Goal: Transaction & Acquisition: Purchase product/service

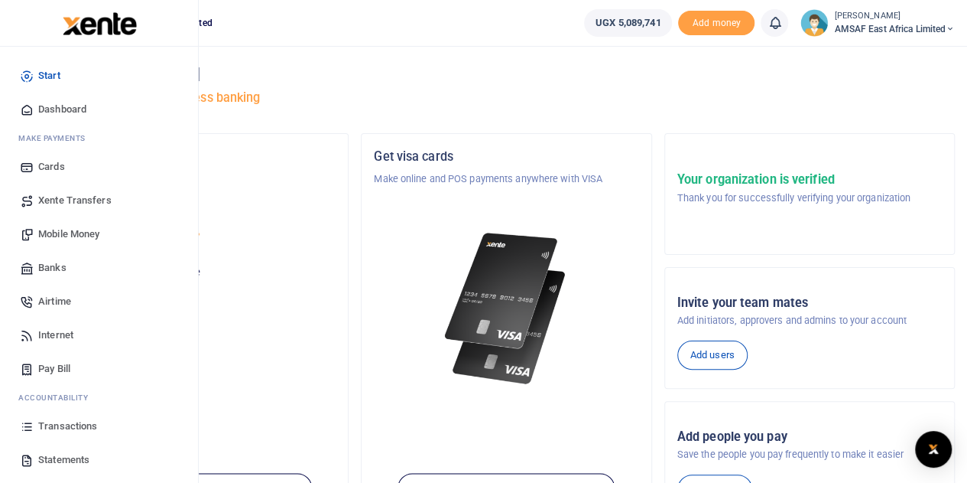
click at [81, 238] on span "Mobile Money" at bounding box center [68, 233] width 61 height 15
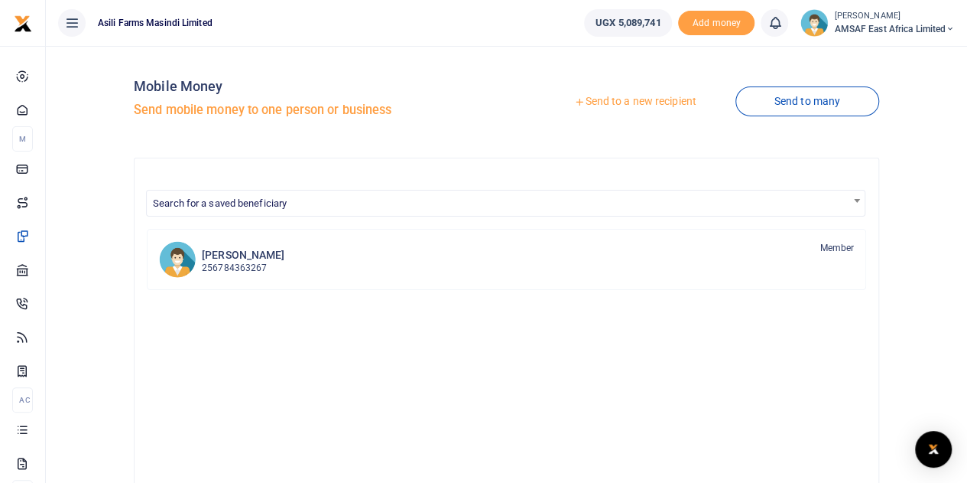
click at [620, 106] on link "Send to a new recipient" at bounding box center [635, 102] width 200 height 28
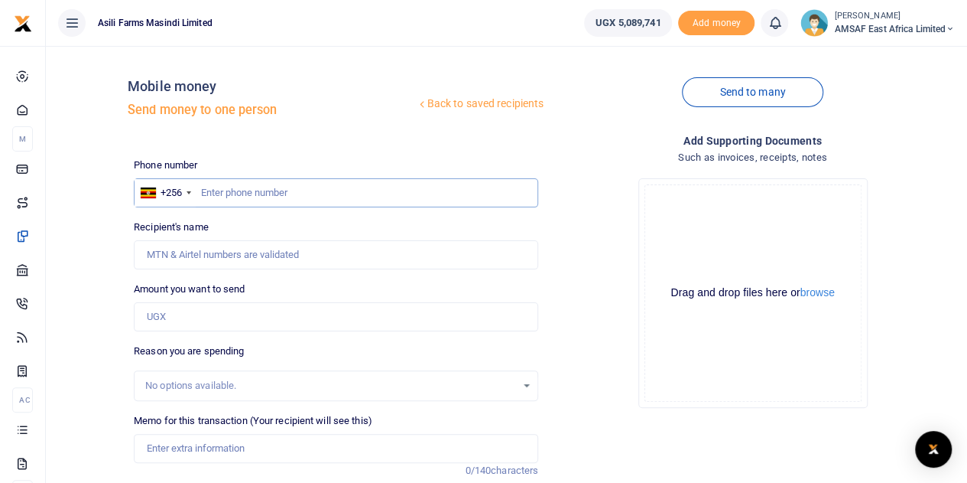
click at [248, 195] on input "text" at bounding box center [336, 192] width 405 height 29
drag, startPoint x: 256, startPoint y: 324, endPoint x: 268, endPoint y: 312, distance: 16.8
click at [259, 324] on input "Amount you want to send" at bounding box center [336, 316] width 405 height 29
type input "520,000"
click at [277, 195] on input "text" at bounding box center [336, 192] width 405 height 29
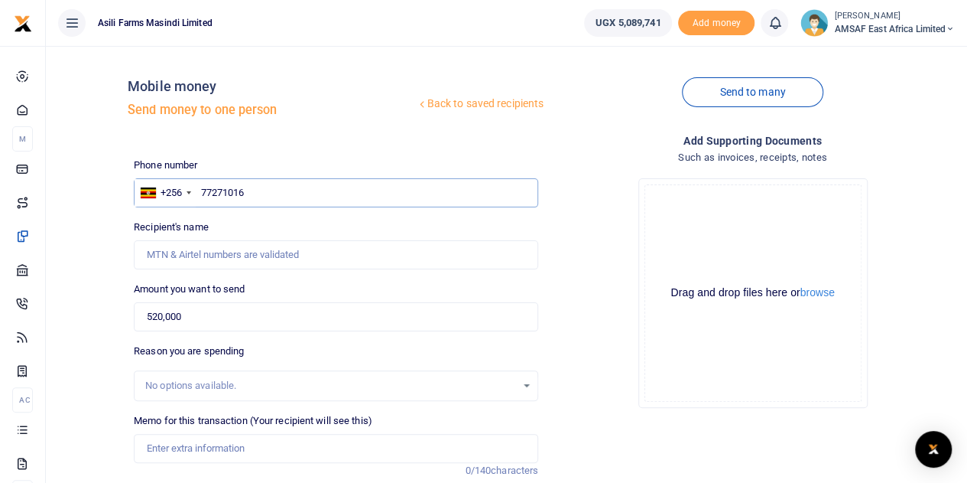
type input "772710167"
type input "Baingana Walter"
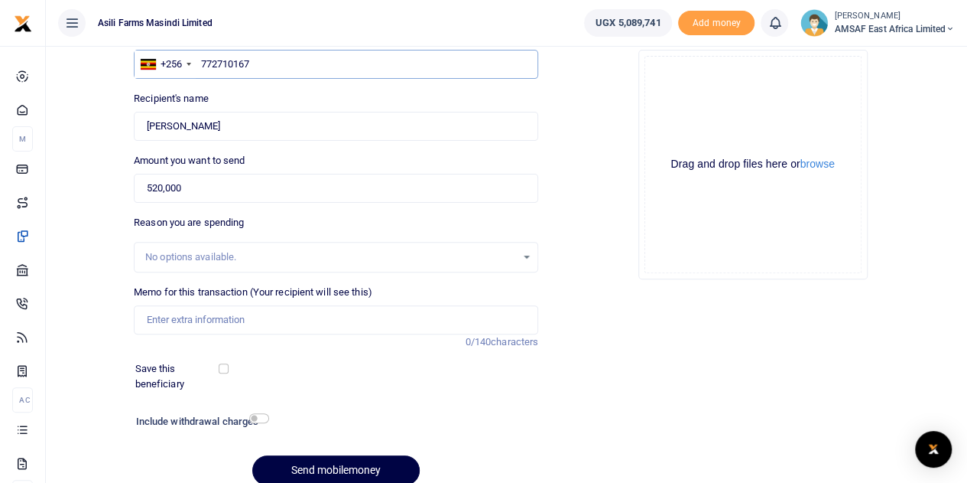
scroll to position [153, 0]
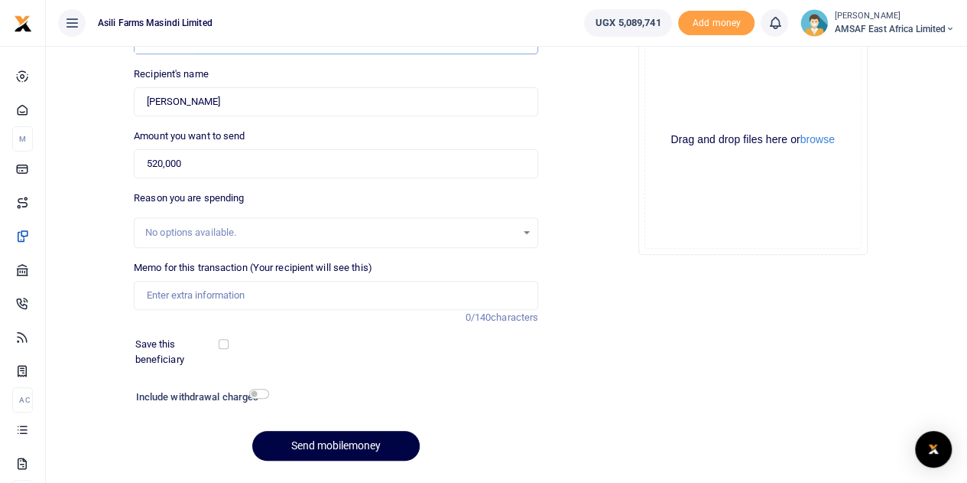
type input "772710167"
click at [249, 298] on input "Memo for this transaction (Your recipient will see this)" at bounding box center [336, 295] width 405 height 29
type input "October field facilitation"
click at [320, 454] on button "Send mobilemoney" at bounding box center [335, 446] width 167 height 30
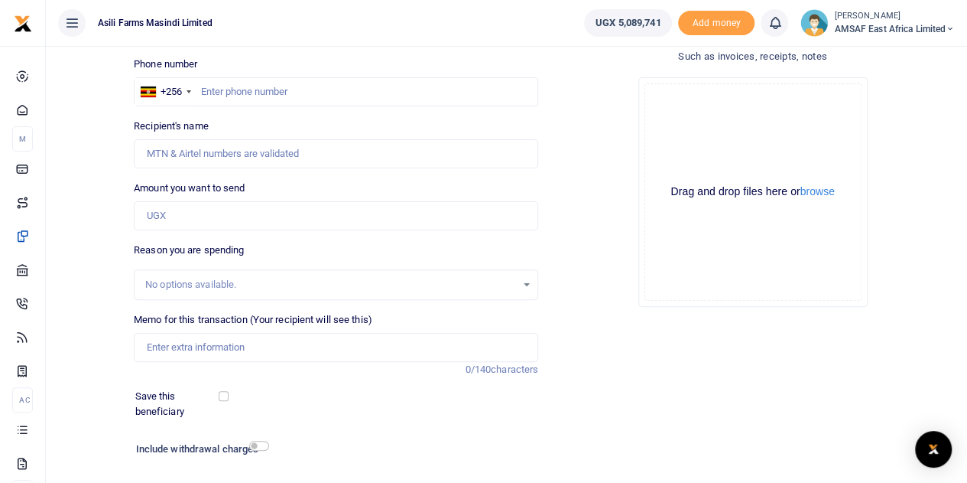
scroll to position [40, 0]
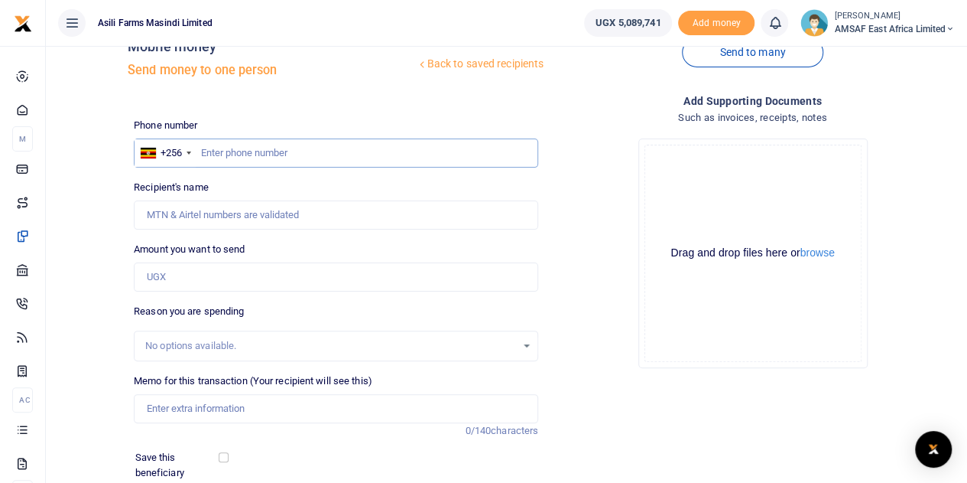
click at [292, 148] on input "text" at bounding box center [336, 152] width 405 height 29
type input "787968276"
type input "Tiondi Tobiolo Andruga"
type input "787968276"
click at [240, 285] on input "Amount you want to send" at bounding box center [336, 276] width 405 height 29
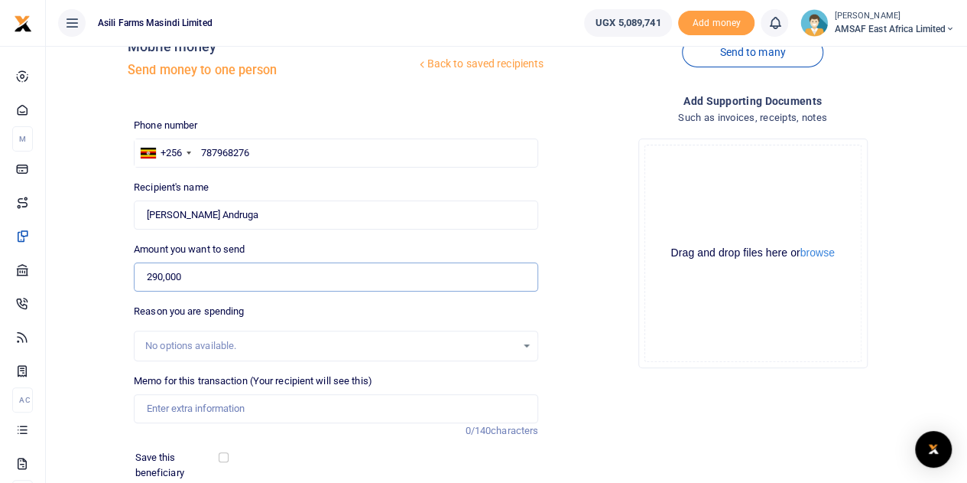
scroll to position [193, 0]
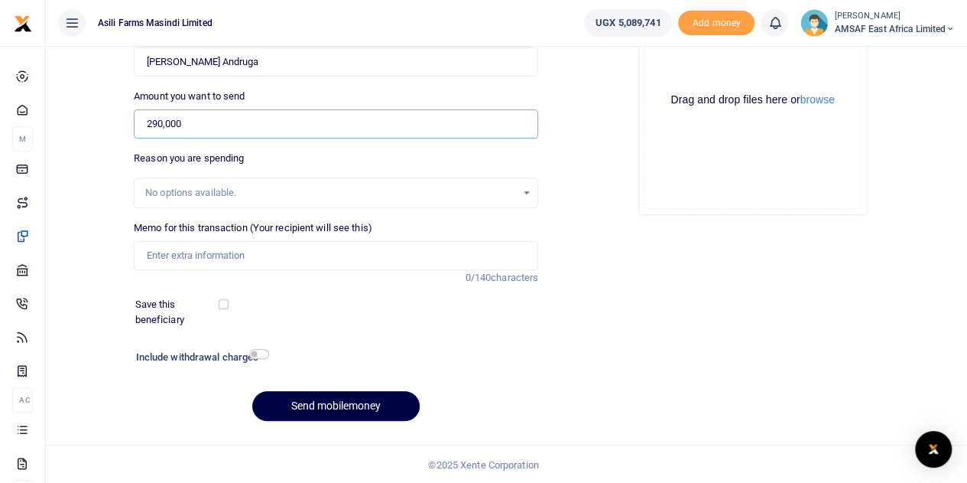
type input "290,000"
click at [298, 261] on input "Memo for this transaction (Your recipient will see this)" at bounding box center [336, 255] width 405 height 29
type input "October field facilitation fuel and service"
click at [337, 400] on button "Send mobilemoney" at bounding box center [335, 406] width 167 height 30
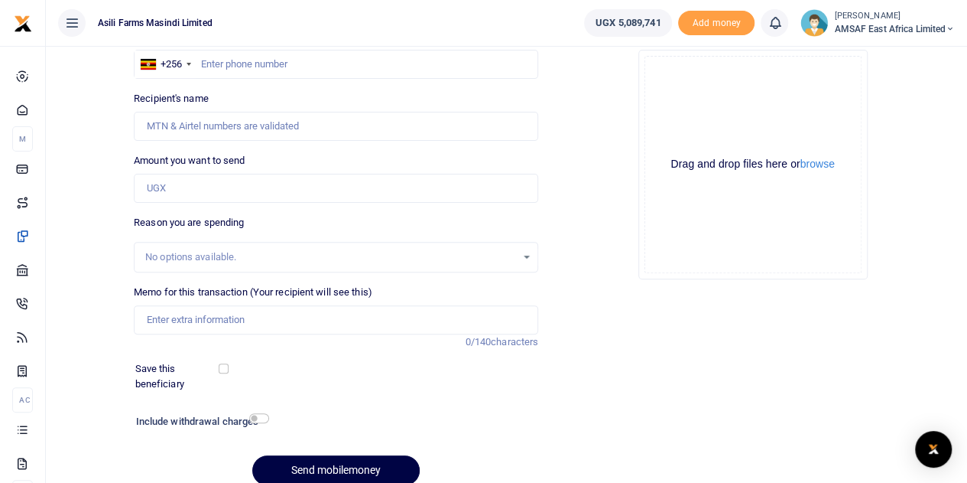
scroll to position [40, 0]
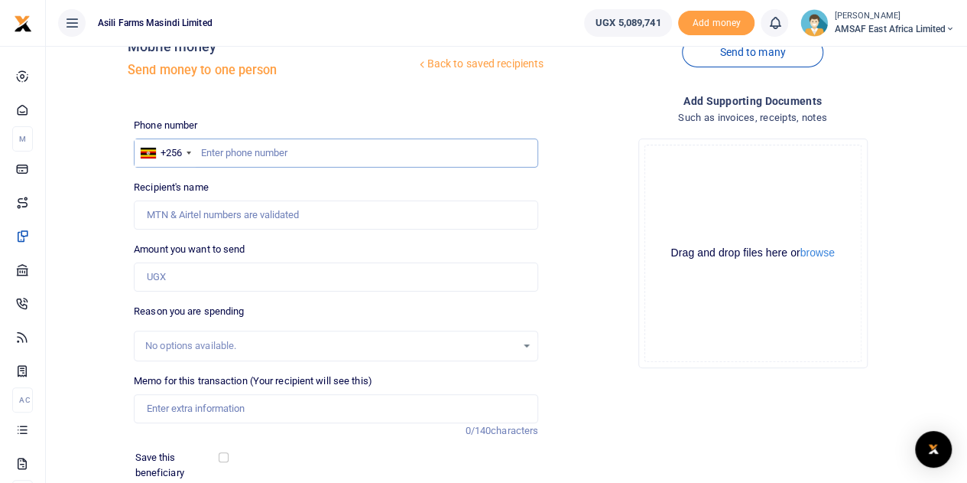
click at [246, 154] on input "text" at bounding box center [336, 152] width 405 height 29
type input "772233209"
type input "Bagaya Joseph"
type input "772233209"
click at [230, 282] on input "Amount you want to send" at bounding box center [336, 276] width 405 height 29
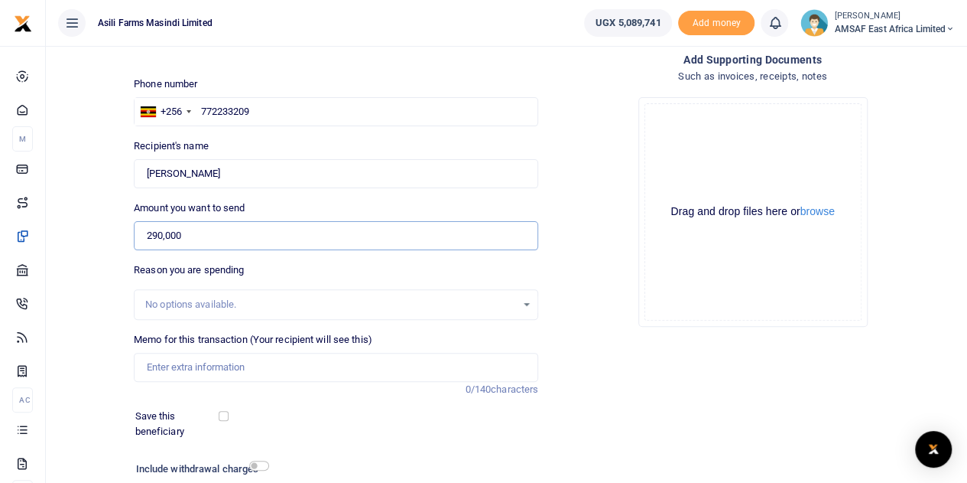
scroll to position [116, 0]
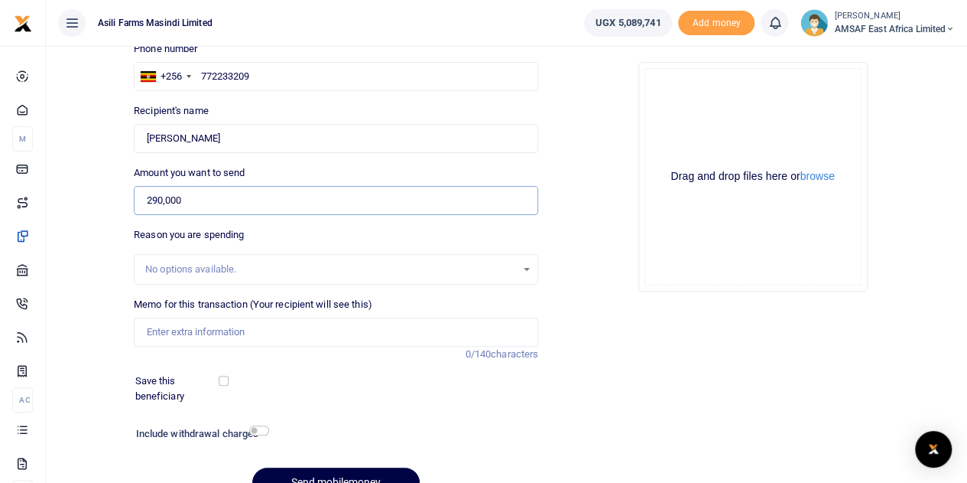
type input "290,000"
click at [233, 334] on input "Memo for this transaction (Your recipient will see this)" at bounding box center [336, 331] width 405 height 29
type input "October field facilitation fuel and service"
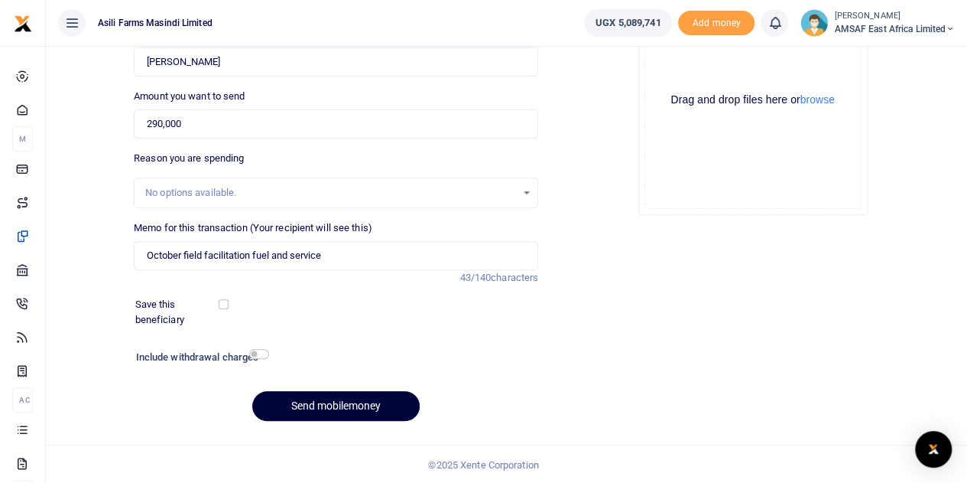
click at [338, 409] on button "Send mobilemoney" at bounding box center [335, 406] width 167 height 30
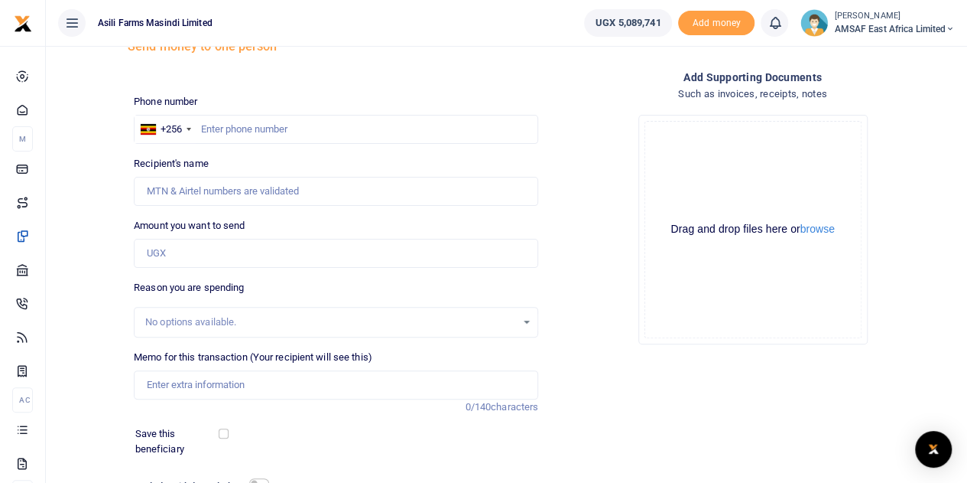
scroll to position [40, 0]
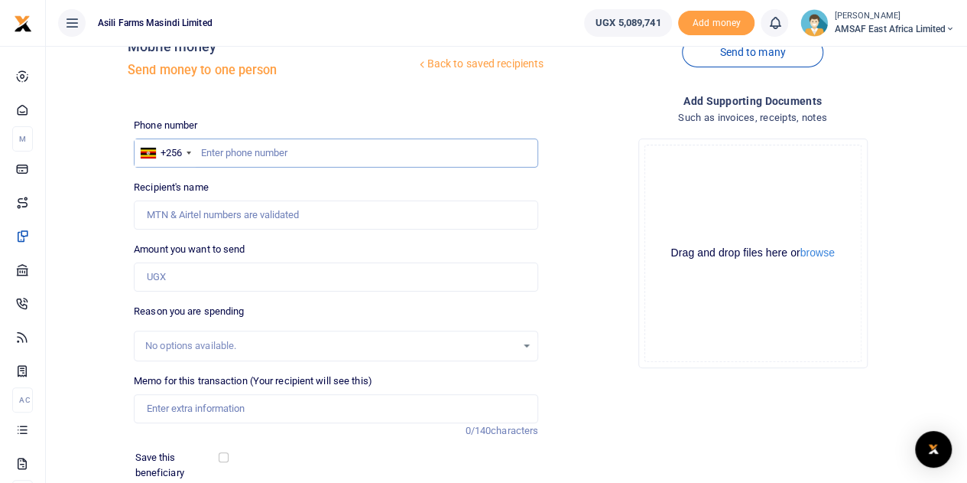
click at [306, 149] on input "text" at bounding box center [336, 152] width 405 height 29
type input "701752673"
click at [206, 275] on input "Amount you want to send" at bounding box center [336, 276] width 405 height 29
type input "Naster Nansumbi"
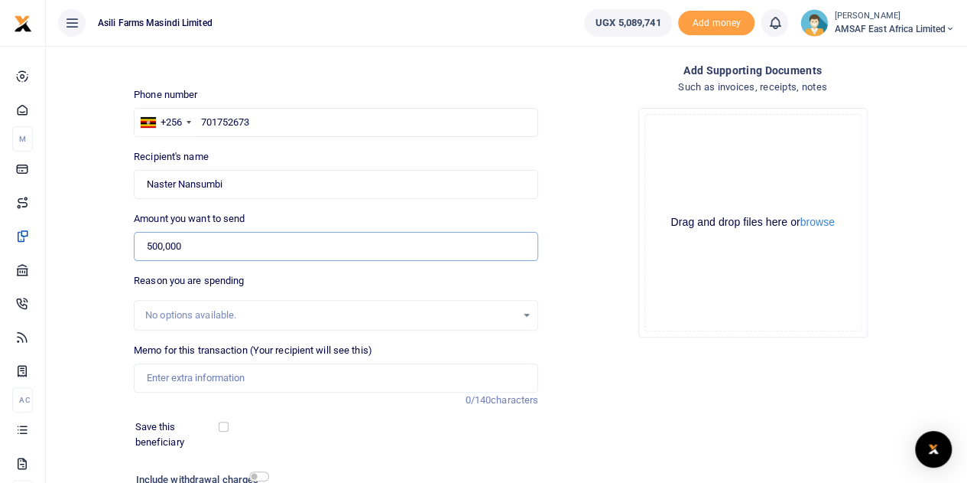
scroll to position [116, 0]
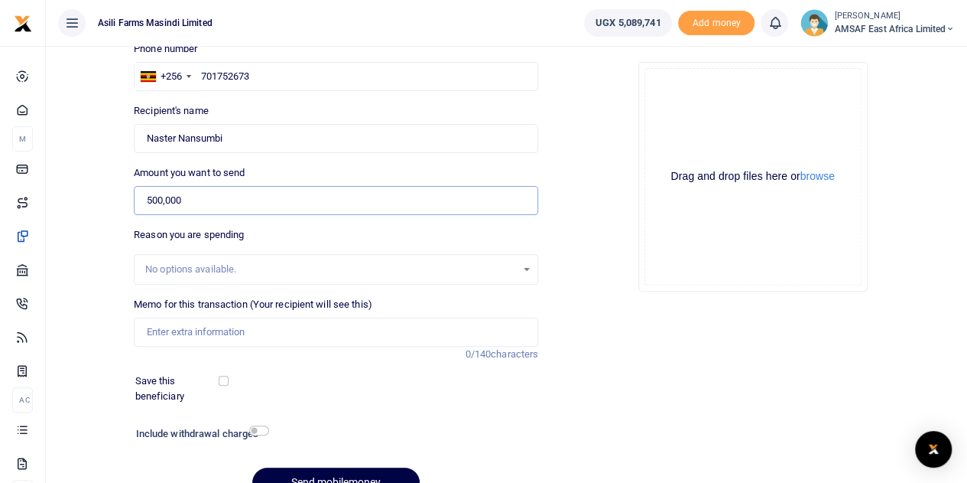
type input "500,000"
click at [210, 336] on input "Memo for this transaction (Your recipient will see this)" at bounding box center [336, 331] width 405 height 29
type input "Field facilitation 28th Sept to 11th Oct 2025"
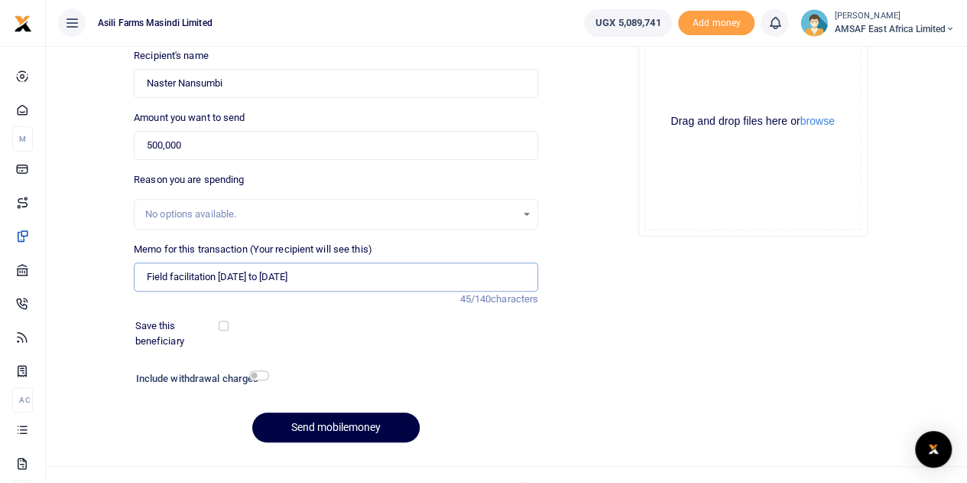
scroll to position [193, 0]
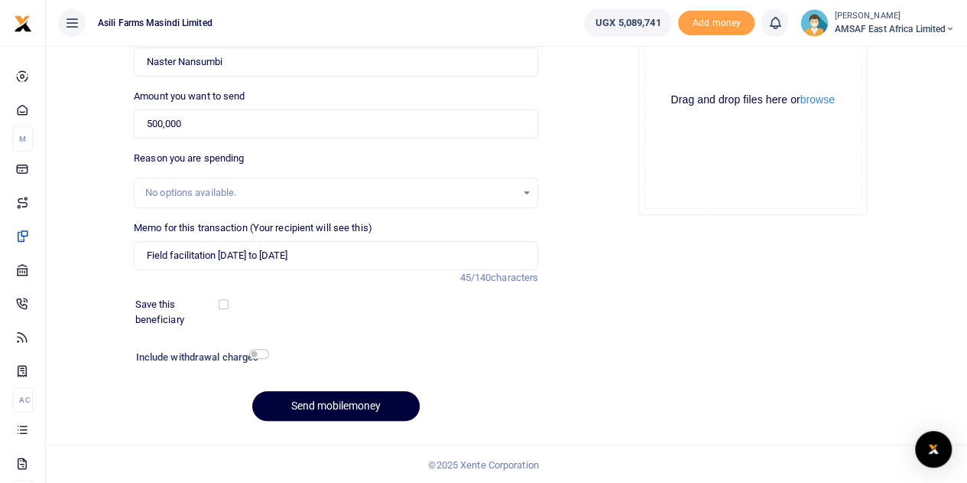
click at [313, 400] on button "Send mobilemoney" at bounding box center [335, 406] width 167 height 30
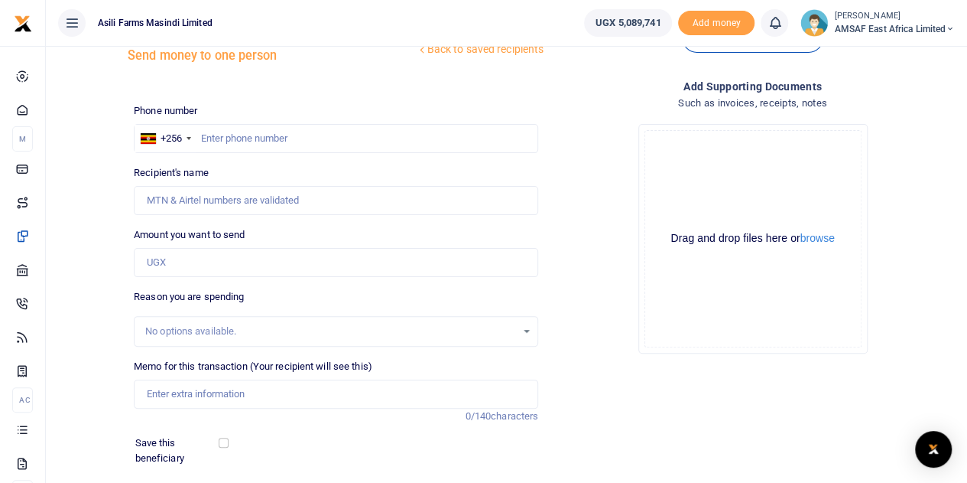
scroll to position [40, 0]
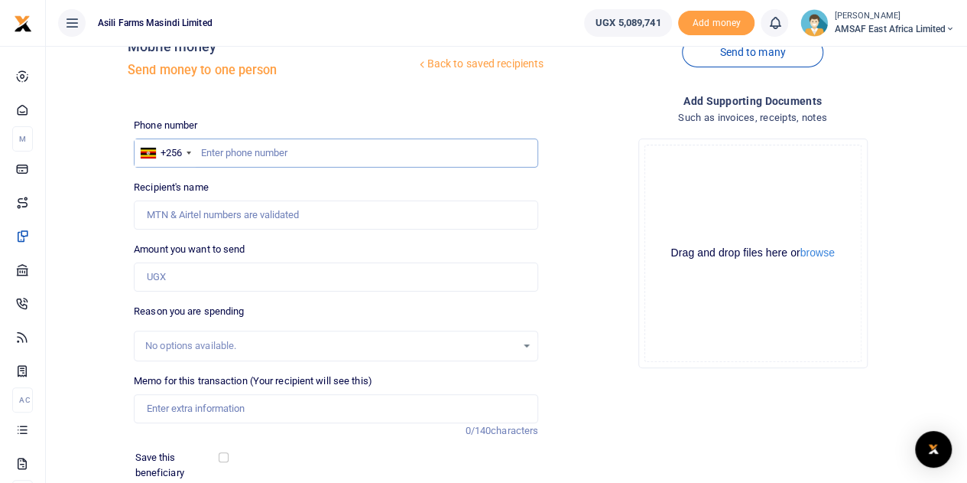
click at [294, 148] on input "text" at bounding box center [336, 152] width 405 height 29
type input "701752"
click at [203, 276] on input "Amount you want to send" at bounding box center [336, 276] width 405 height 29
type input "595,000"
click at [261, 152] on input "701752" at bounding box center [336, 152] width 405 height 29
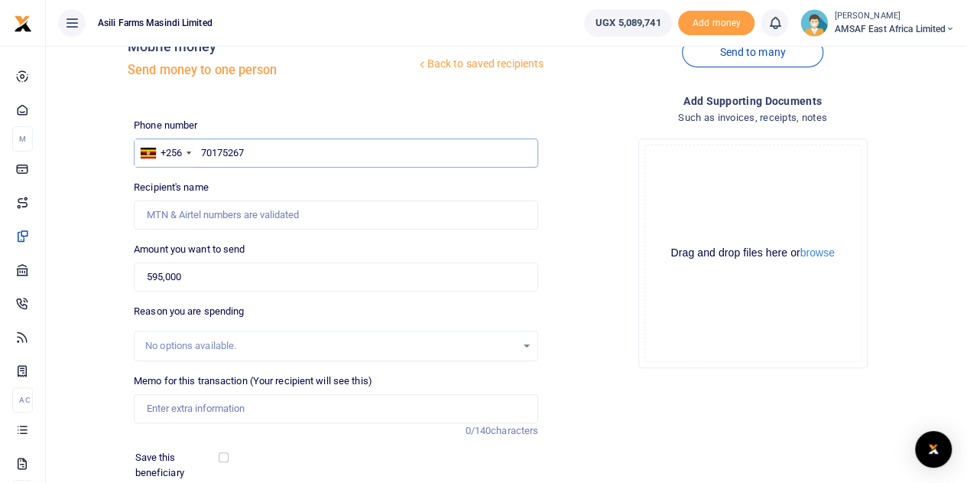
type input "701752673"
type input "Naster Nansumbi"
type input "701752673"
click at [215, 403] on input "Memo for this transaction (Your recipient will see this)" at bounding box center [336, 408] width 405 height 29
drag, startPoint x: 278, startPoint y: 407, endPoint x: 221, endPoint y: 411, distance: 57.5
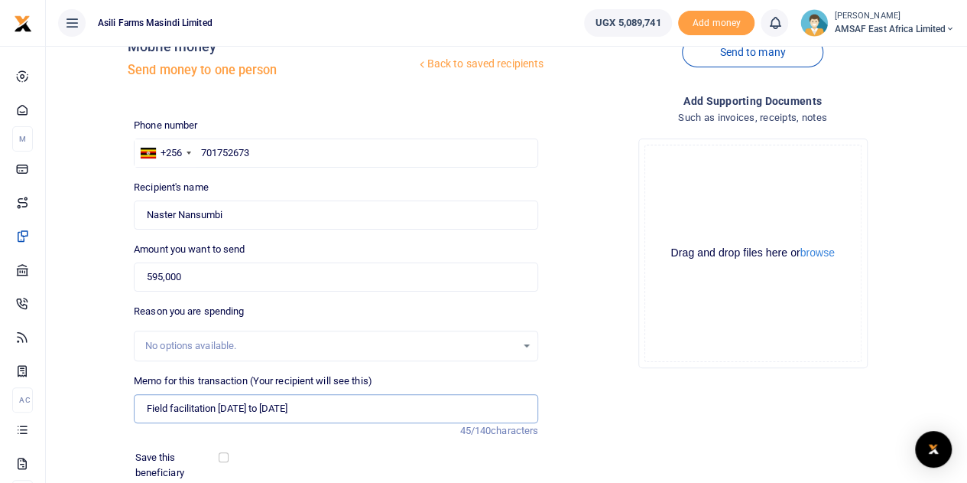
click at [221, 411] on input "Field facilitation 28th Sept to 11th Oct 2025" at bounding box center [336, 408] width 405 height 29
click at [228, 404] on input "Field facilitation 1th Oct 2025" at bounding box center [336, 408] width 405 height 29
click at [225, 408] on input "Field facilitation 1th Oct 2025" at bounding box center [336, 408] width 405 height 29
click at [242, 408] on input "Field facilitation 12th Oct 2025" at bounding box center [336, 408] width 405 height 29
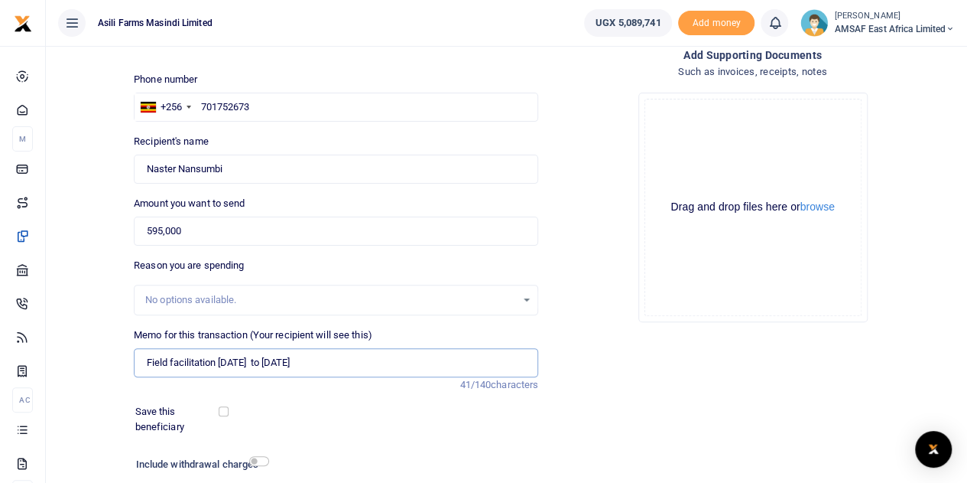
scroll to position [116, 0]
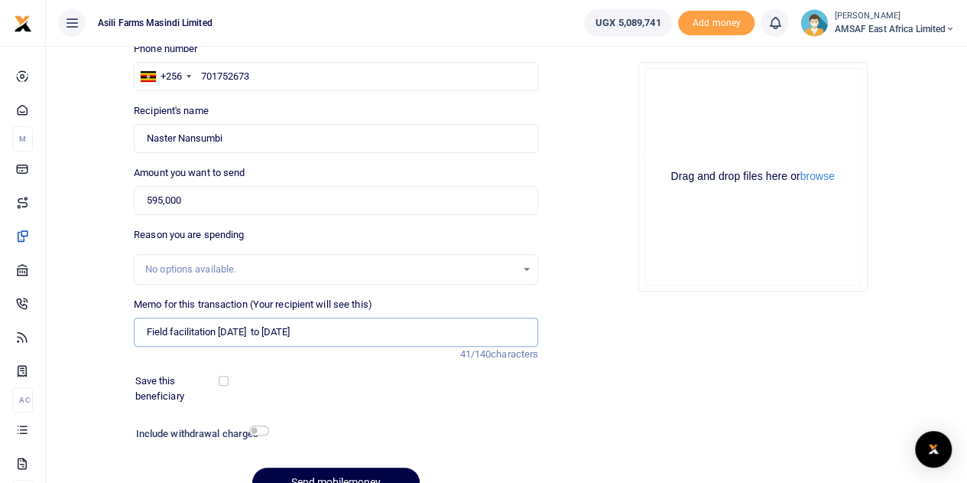
type input "Field facilitation 12th to 22nd Oct 2025"
click at [349, 346] on div "Memo for this transaction (Your recipient will see this) Field facilitation 12t…" at bounding box center [336, 329] width 417 height 65
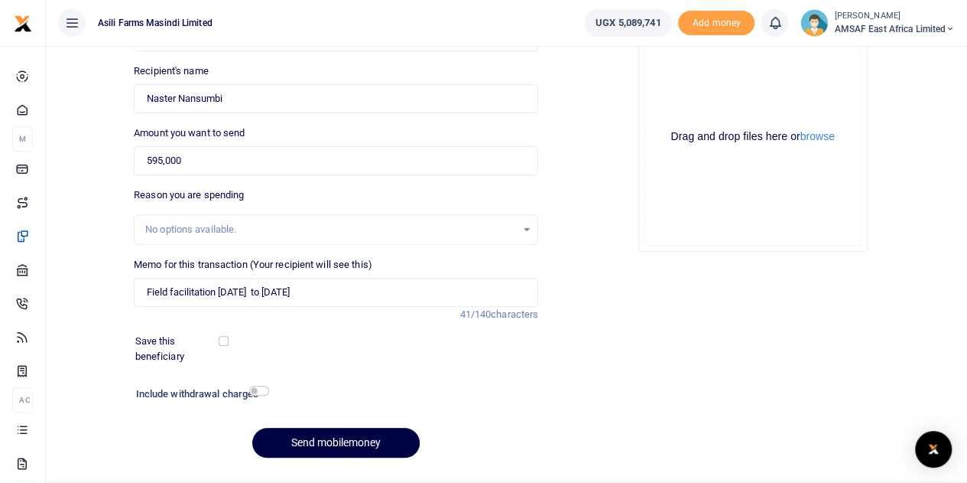
scroll to position [193, 0]
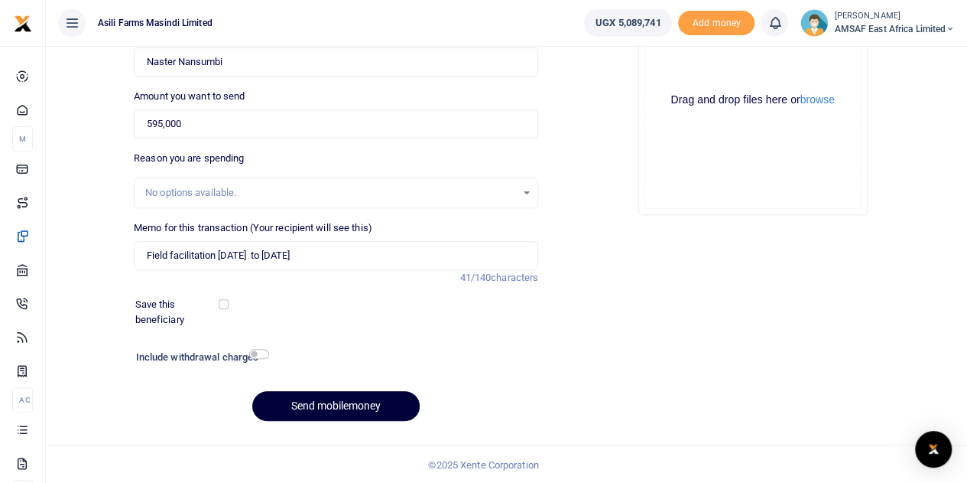
click at [364, 408] on button "Send mobilemoney" at bounding box center [335, 406] width 167 height 30
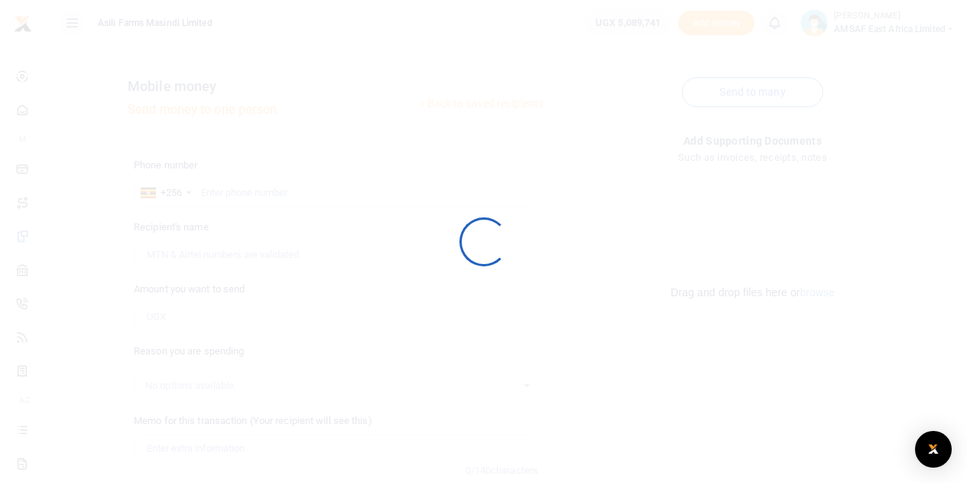
scroll to position [193, 0]
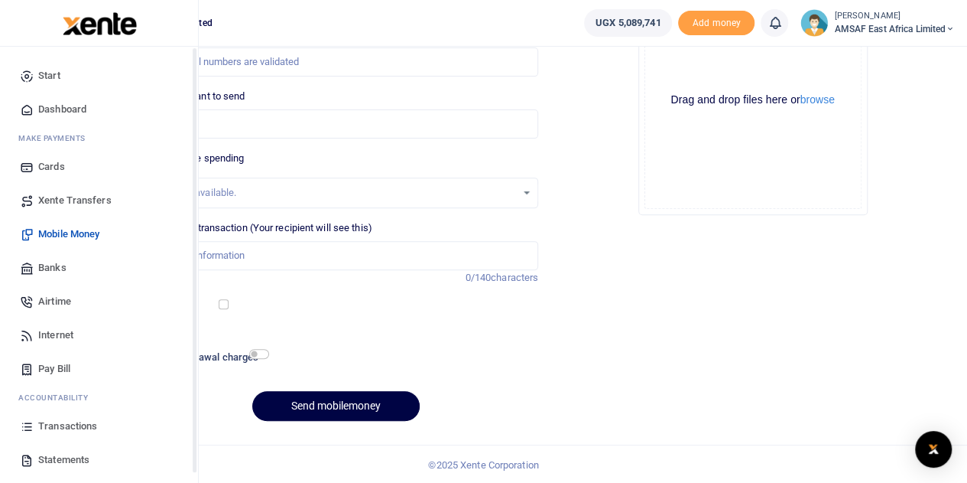
click at [45, 73] on span "Start" at bounding box center [49, 75] width 22 height 15
